Goal: Transaction & Acquisition: Purchase product/service

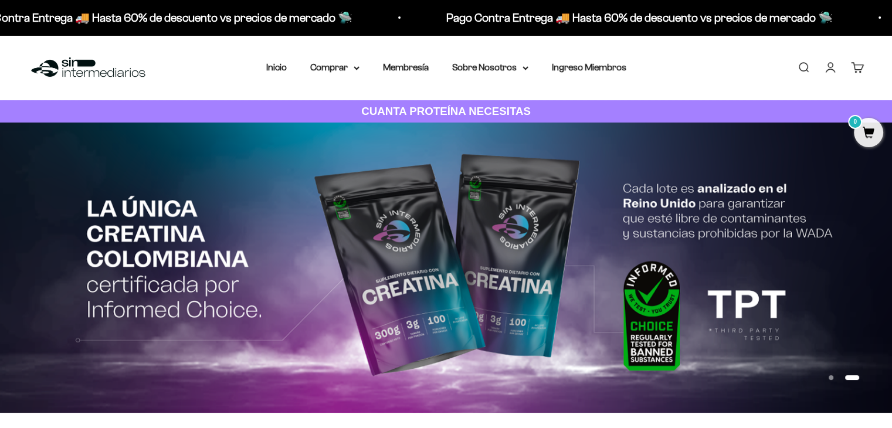
scroll to position [59, 0]
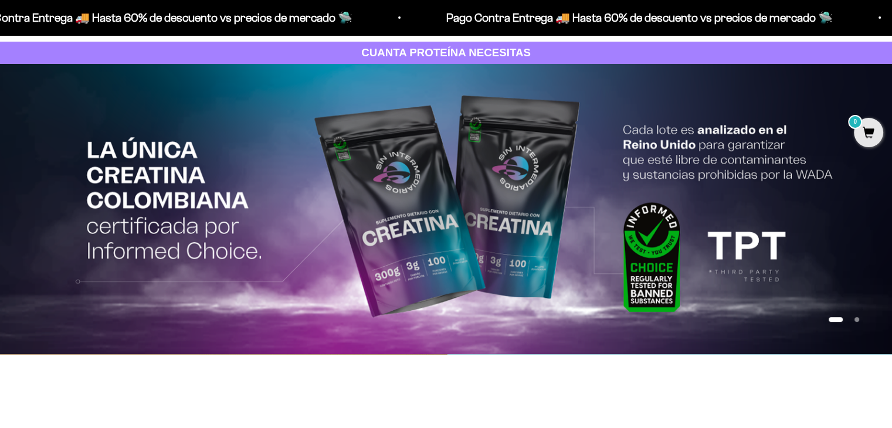
click at [425, 246] on img at bounding box center [446, 209] width 892 height 290
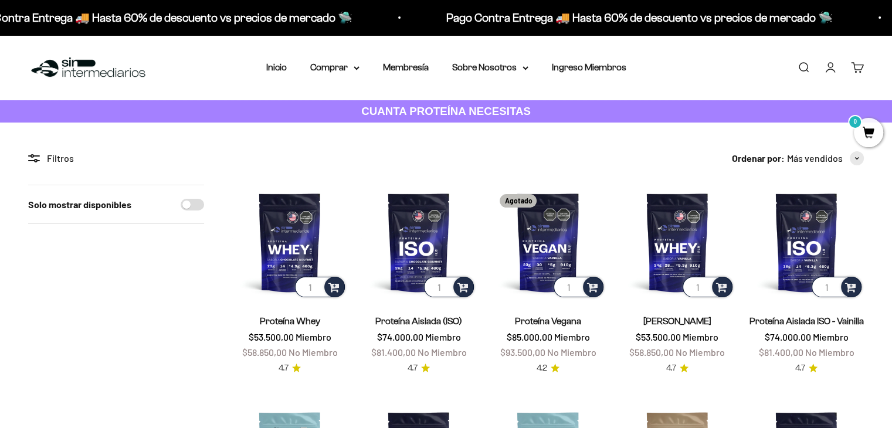
click at [361, 65] on nav "Inicio Comprar Proteínas Ver Todos Whey Iso Vegan" at bounding box center [446, 67] width 360 height 15
click at [352, 70] on summary "Comprar" at bounding box center [334, 67] width 49 height 15
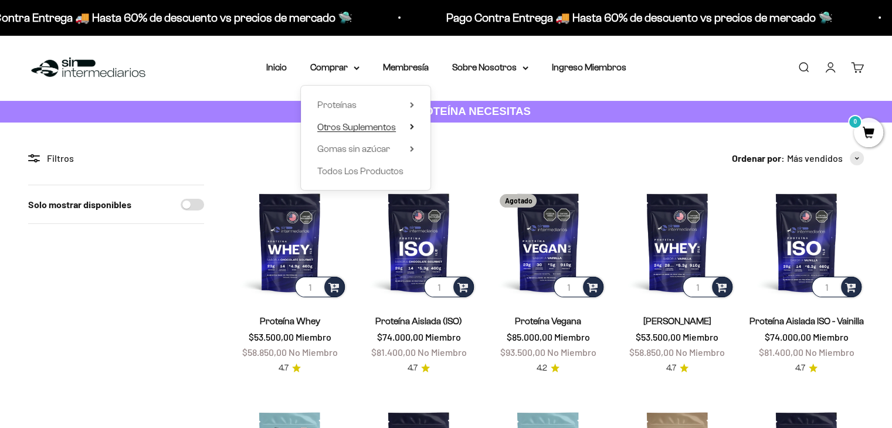
click at [400, 128] on summary "Otros Suplementos" at bounding box center [365, 127] width 97 height 15
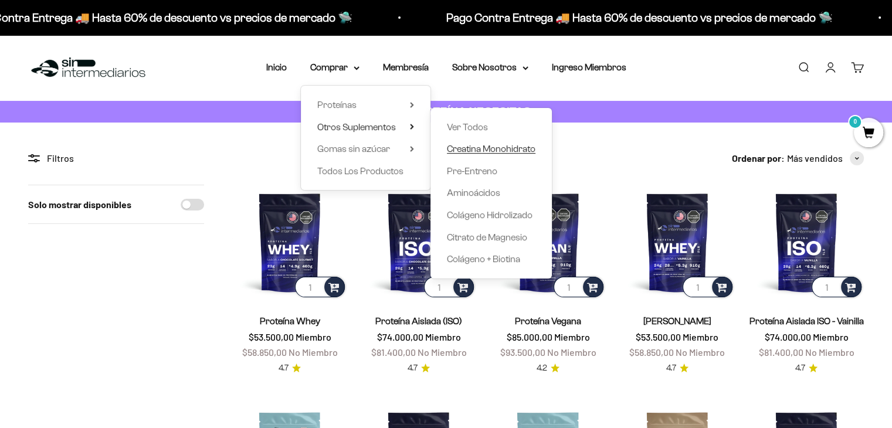
click at [474, 153] on span "Creatina Monohidrato" at bounding box center [491, 149] width 89 height 10
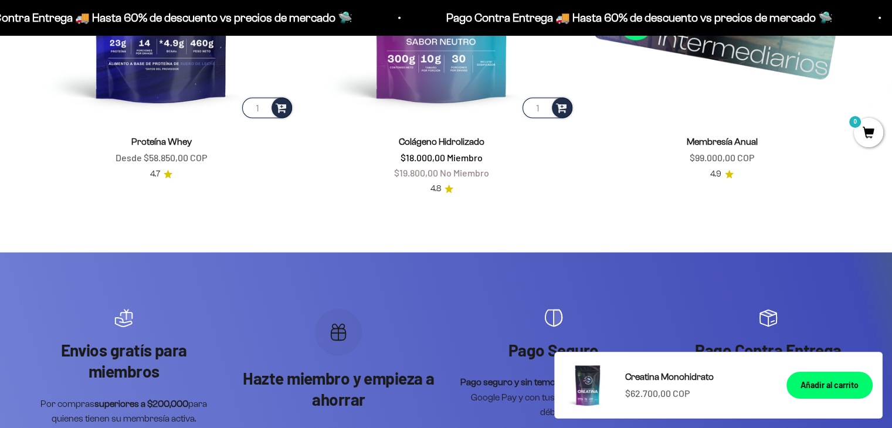
scroll to position [0, 3141]
